Goal: Check status: Check status

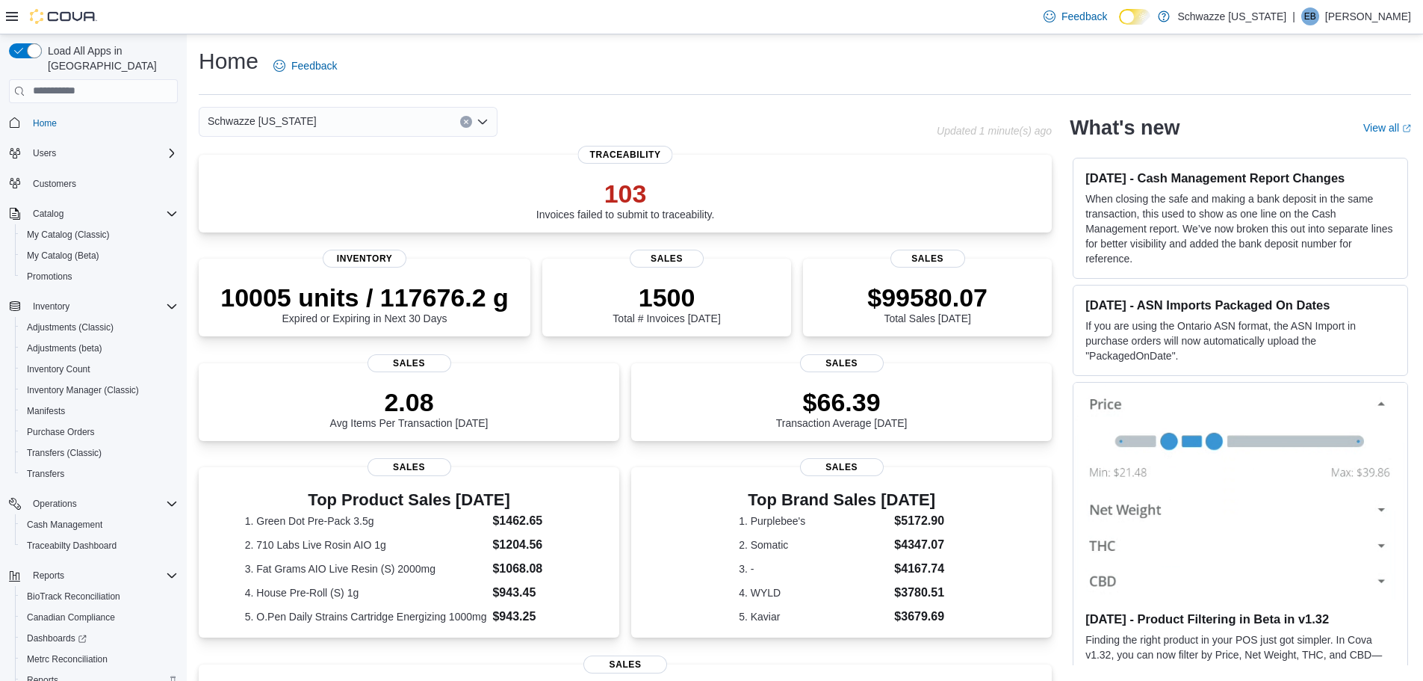
click at [64, 671] on div "Reports" at bounding box center [99, 680] width 157 height 18
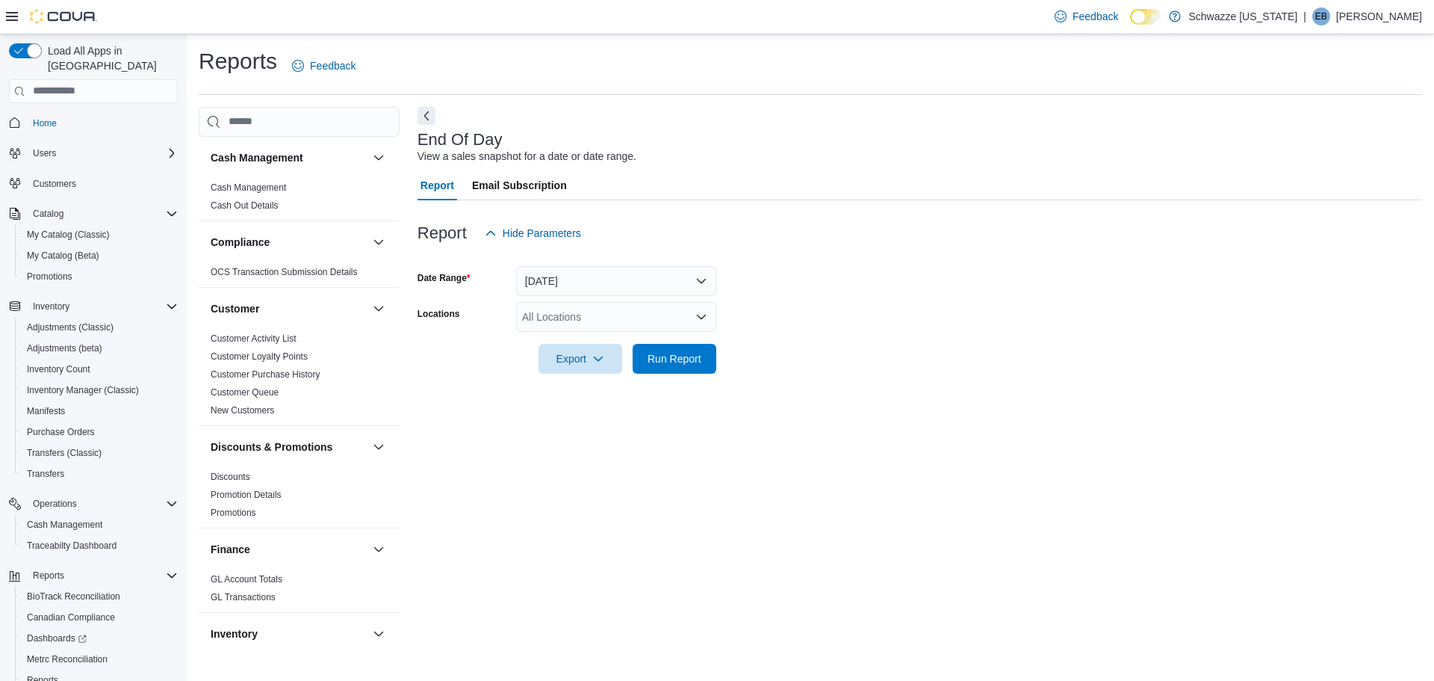
click at [676, 316] on div "All Locations" at bounding box center [616, 317] width 200 height 30
type input "**"
click at [627, 338] on span "SB - DU (Dispensary)" at bounding box center [606, 342] width 101 height 15
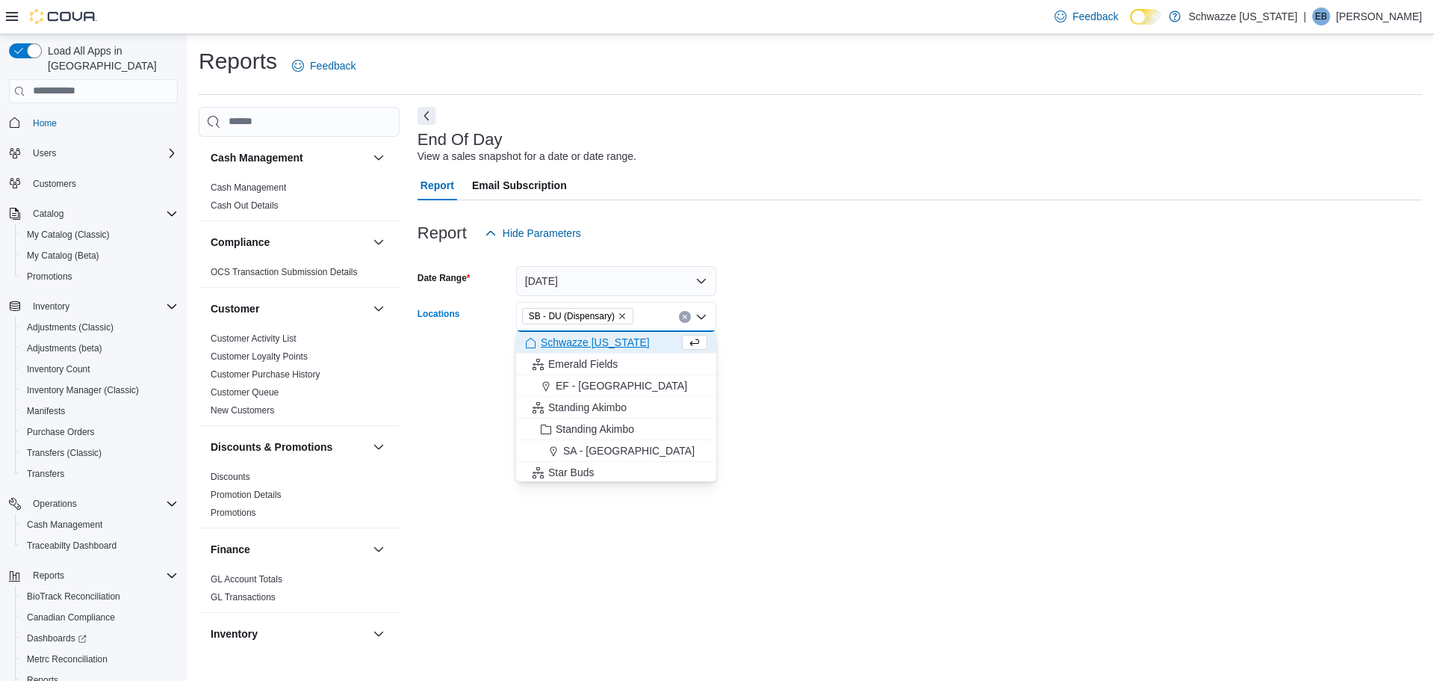
click at [765, 359] on form "Date Range [DATE] Locations SB - DU (Dispensary) Combo box. Selected. SB - DU (…" at bounding box center [920, 311] width 1005 height 126
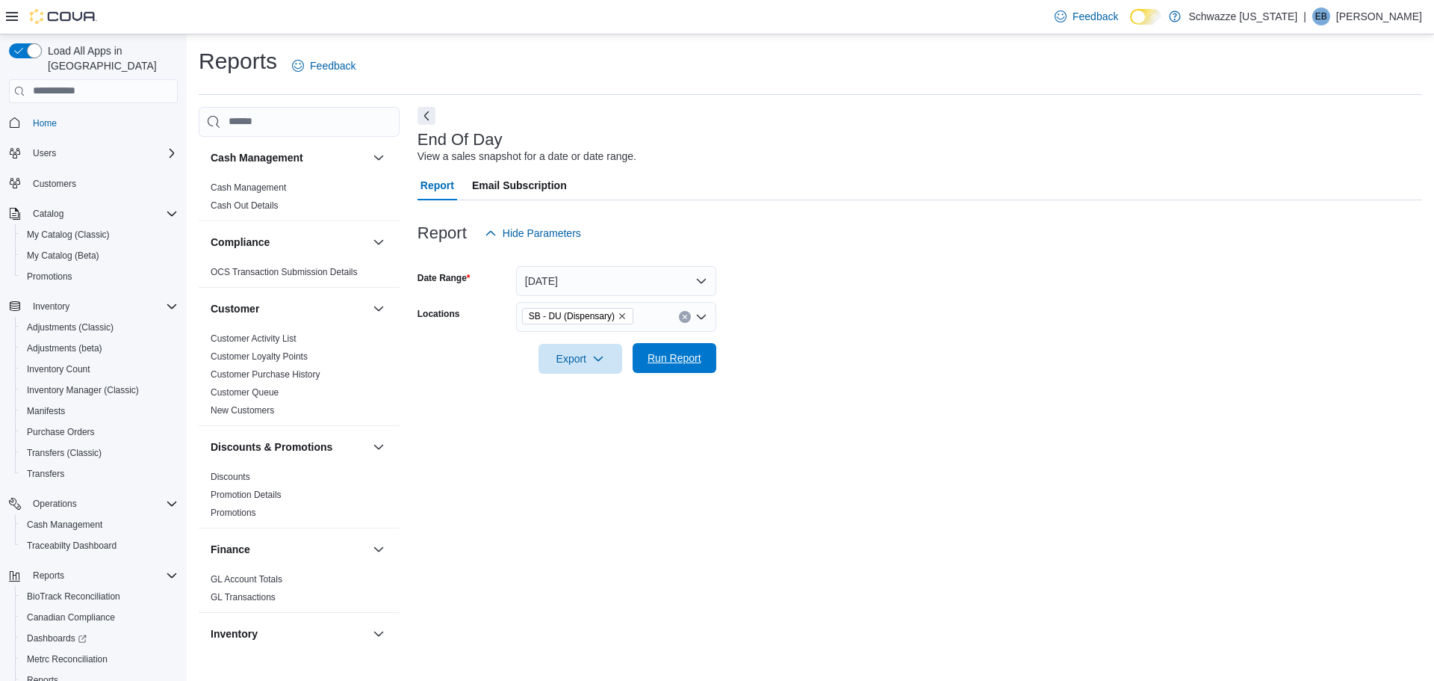
click at [687, 363] on span "Run Report" at bounding box center [675, 357] width 54 height 15
